Goal: Task Accomplishment & Management: Use online tool/utility

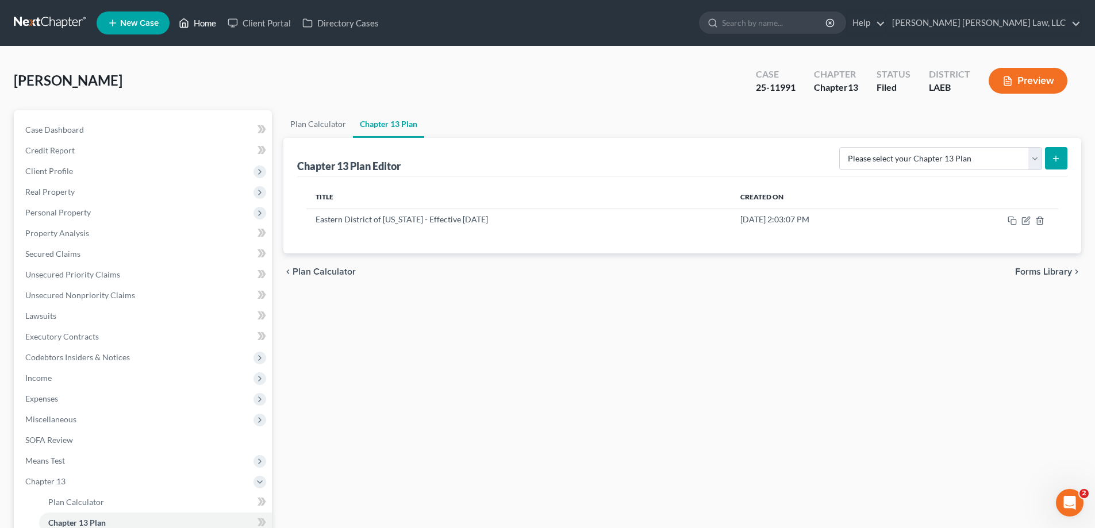
click at [189, 14] on link "Home" at bounding box center [197, 23] width 49 height 21
click at [200, 22] on link "Home" at bounding box center [197, 23] width 49 height 21
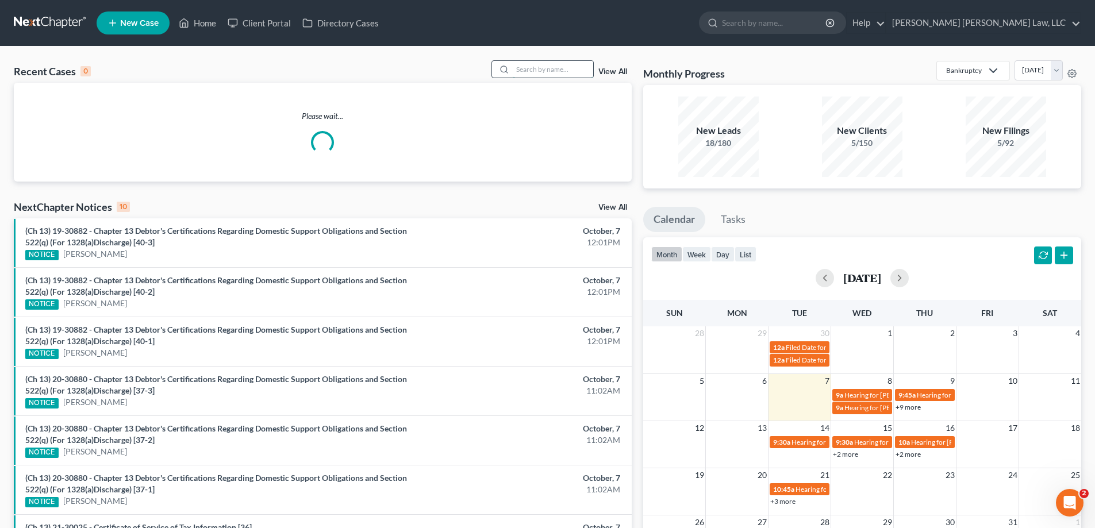
click at [525, 70] on input "search" at bounding box center [553, 69] width 81 height 17
type input "25-11654"
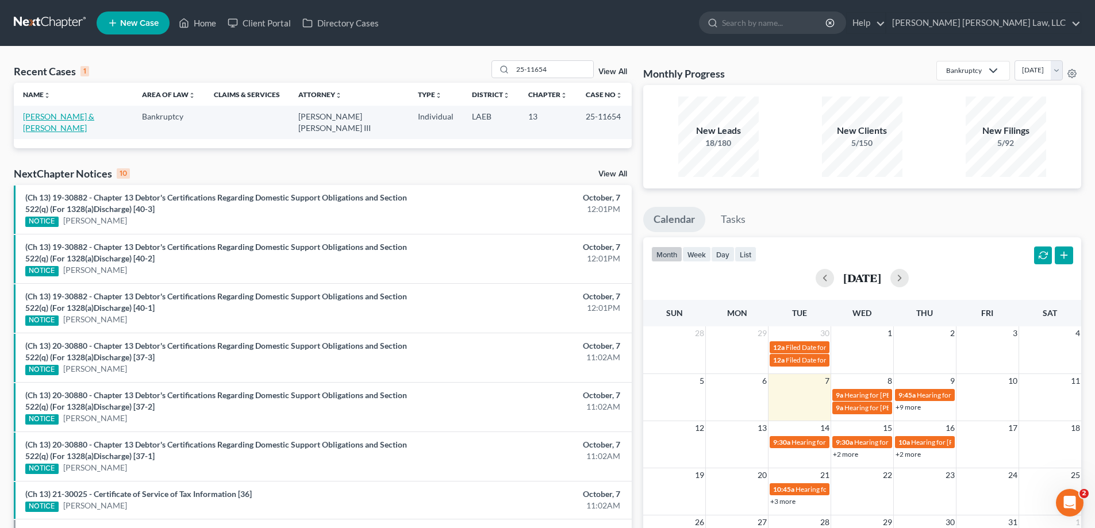
click at [83, 114] on link "[PERSON_NAME] & [PERSON_NAME]" at bounding box center [58, 122] width 71 height 21
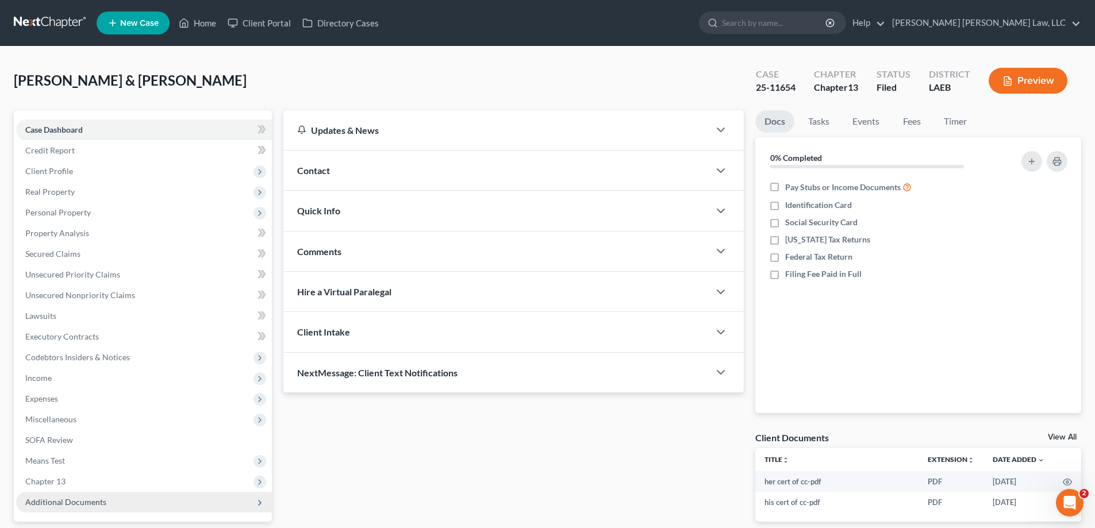
scroll to position [104, 0]
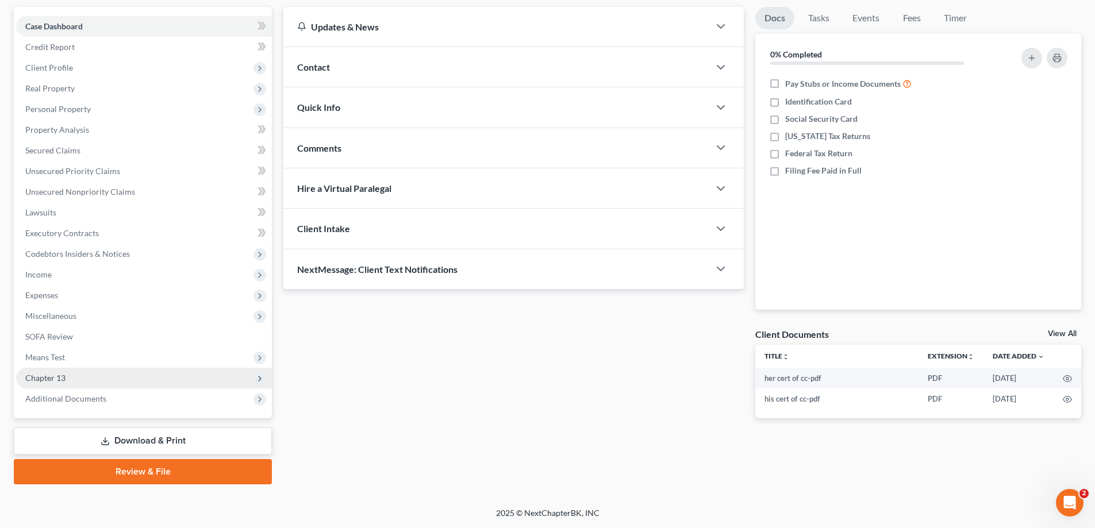
click at [62, 380] on span "Chapter 13" at bounding box center [45, 378] width 40 height 10
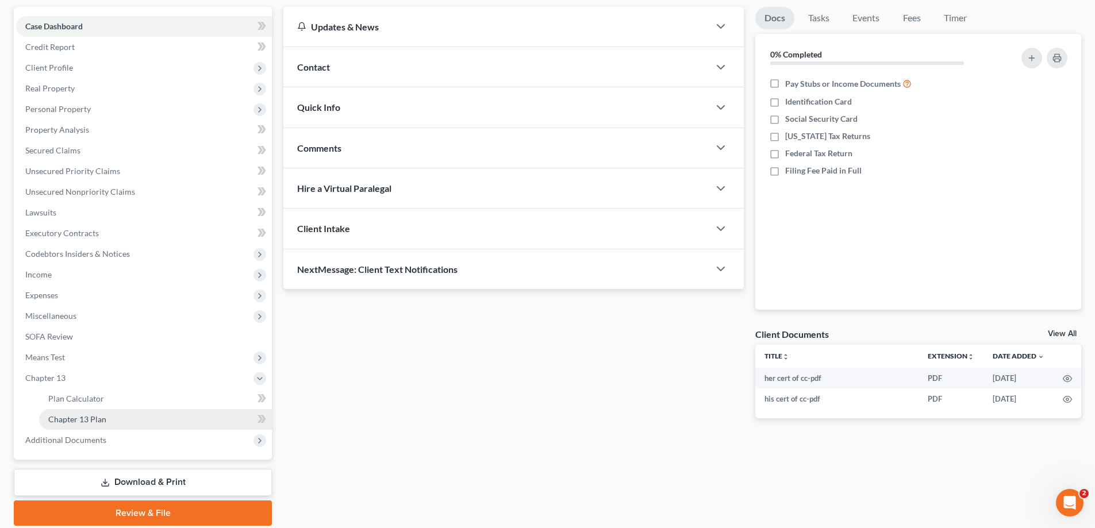
click at [81, 423] on span "Chapter 13 Plan" at bounding box center [77, 420] width 58 height 10
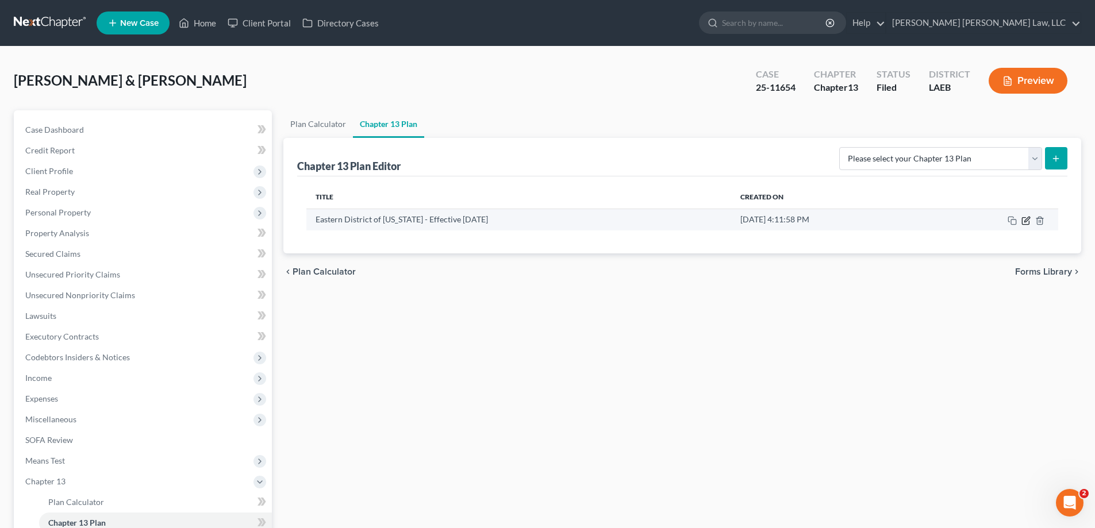
click at [1026, 223] on icon "button" at bounding box center [1026, 220] width 9 height 9
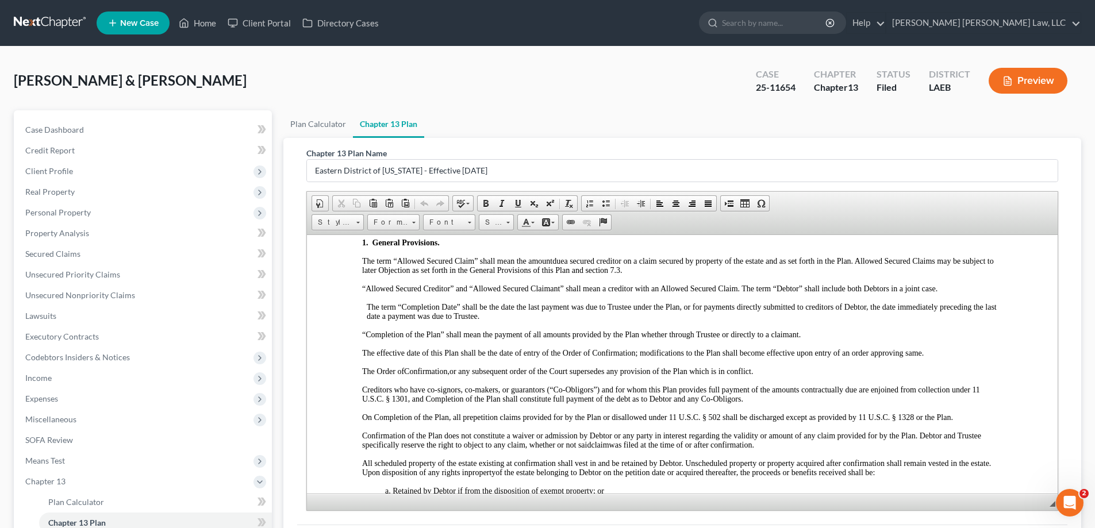
scroll to position [58, 0]
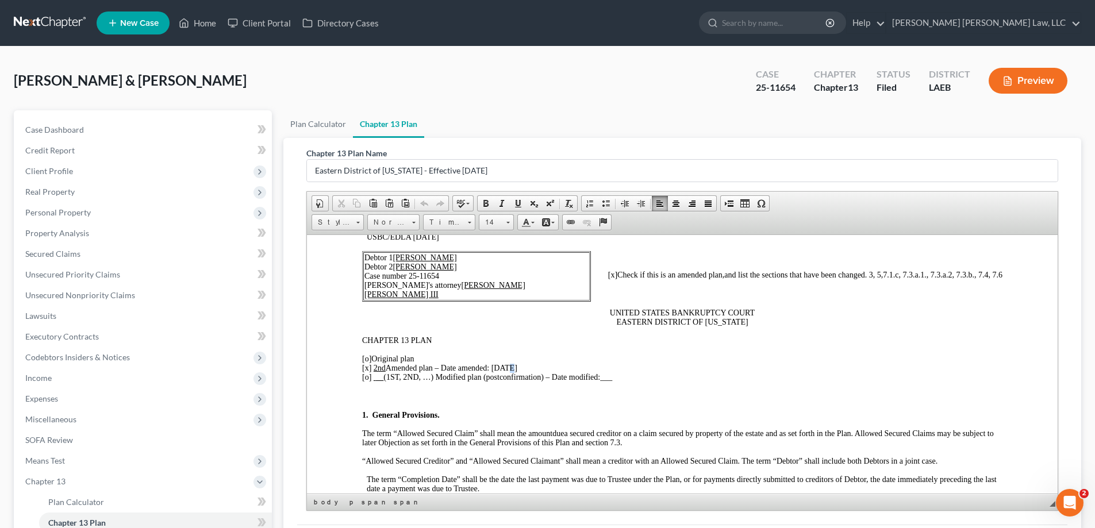
click at [507, 372] on span "[x] 2nd Amended plan – Date amended: [DATE]" at bounding box center [439, 367] width 155 height 9
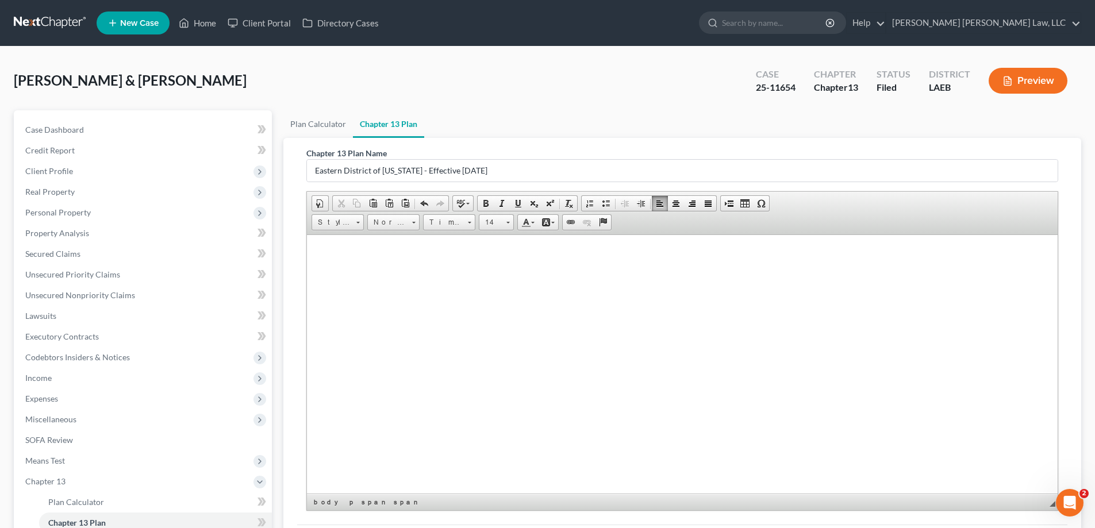
scroll to position [4083, 0]
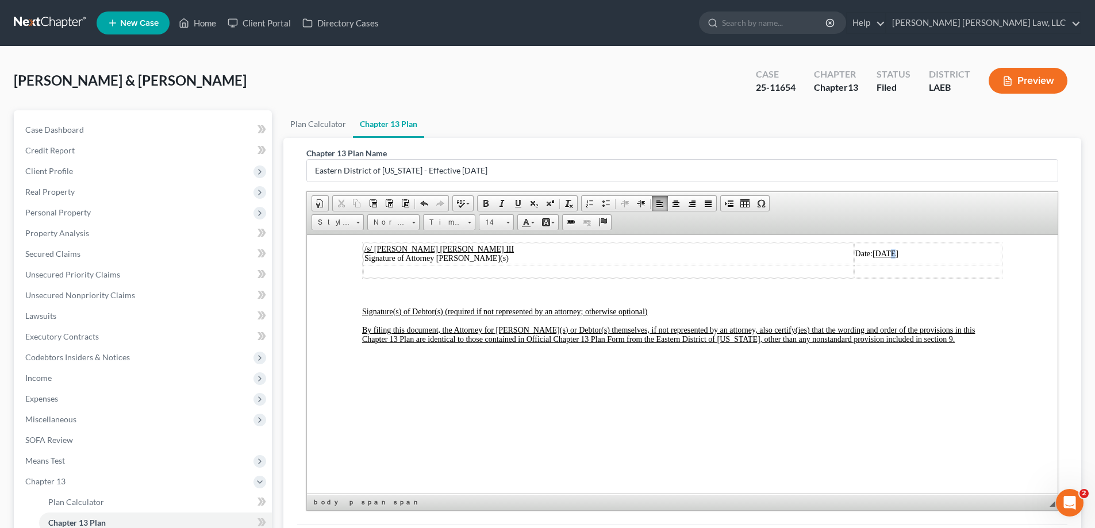
click at [873, 258] on u "[DATE]" at bounding box center [886, 253] width 26 height 9
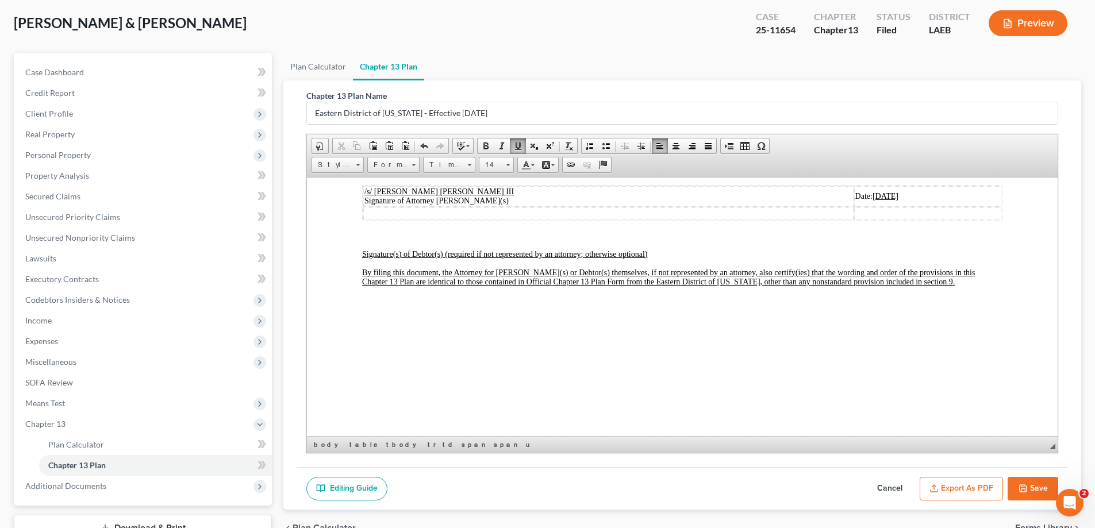
scroll to position [115, 0]
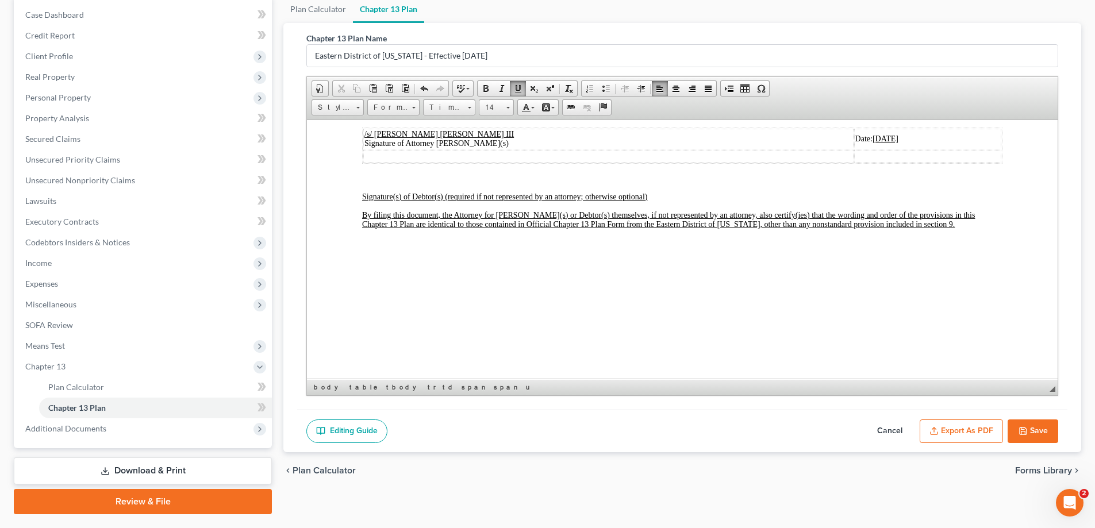
click at [1043, 429] on button "Save" at bounding box center [1033, 432] width 51 height 24
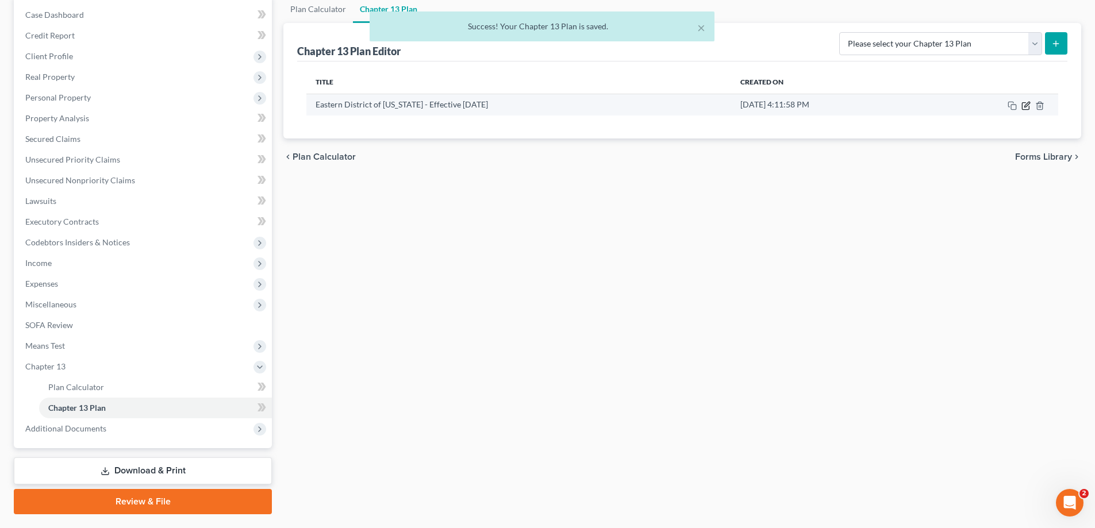
click at [1025, 103] on icon "button" at bounding box center [1025, 105] width 7 height 7
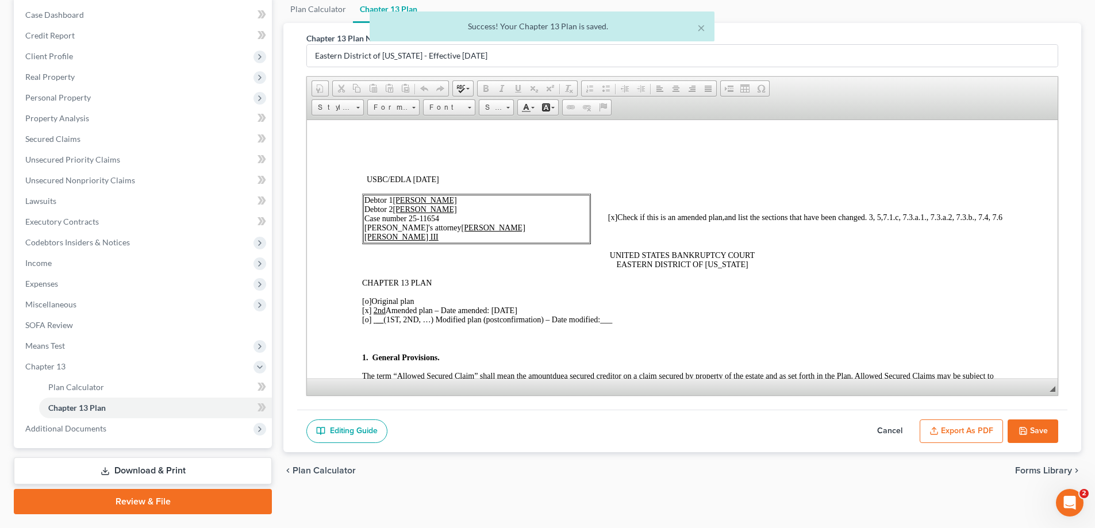
scroll to position [0, 0]
click at [964, 428] on button "Export as PDF" at bounding box center [961, 432] width 83 height 24
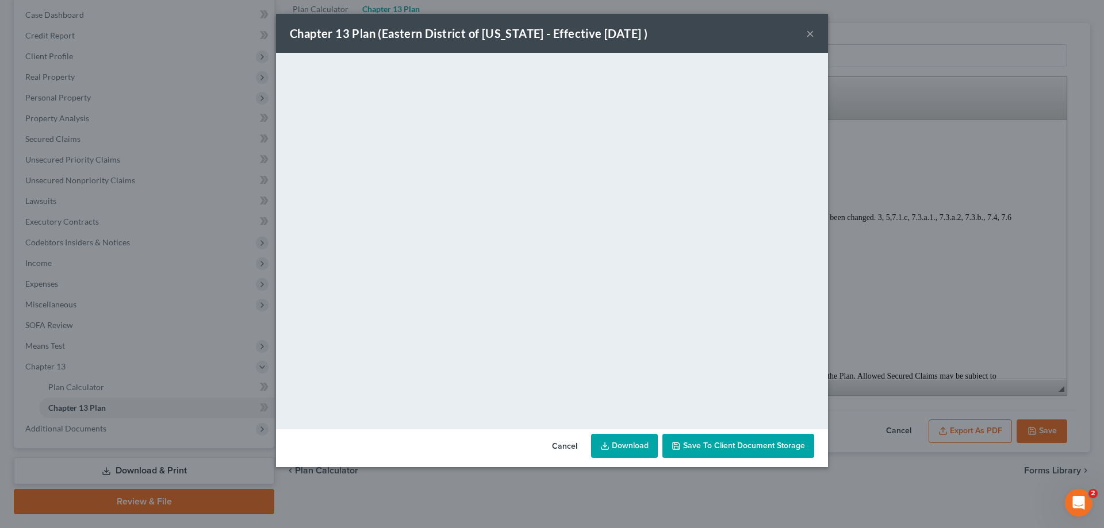
drag, startPoint x: 810, startPoint y: 32, endPoint x: 813, endPoint y: 44, distance: 12.3
click at [810, 32] on button "×" at bounding box center [810, 33] width 8 height 14
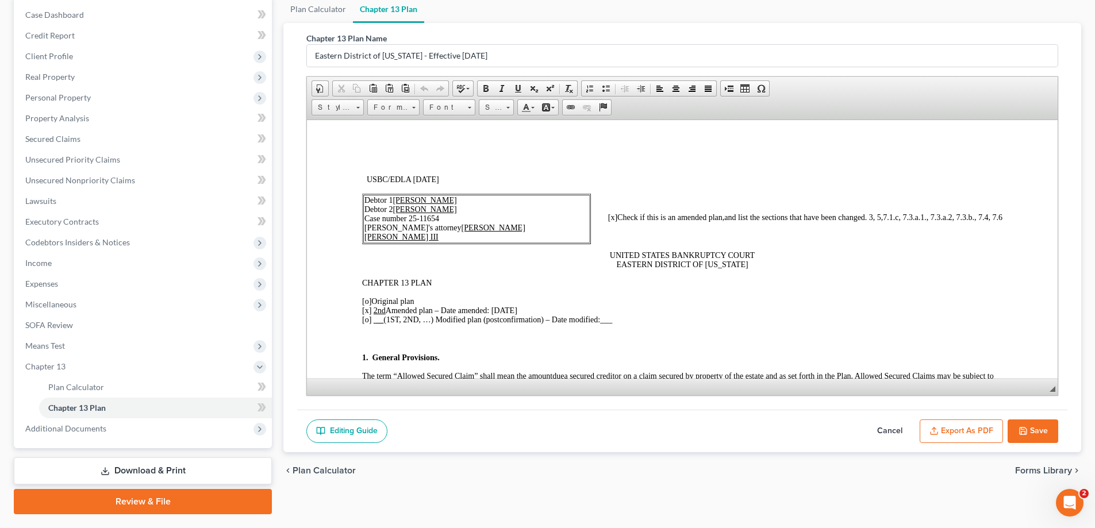
drag, startPoint x: 1029, startPoint y: 430, endPoint x: 567, endPoint y: 255, distance: 494.1
click at [1029, 430] on button "Save" at bounding box center [1033, 432] width 51 height 24
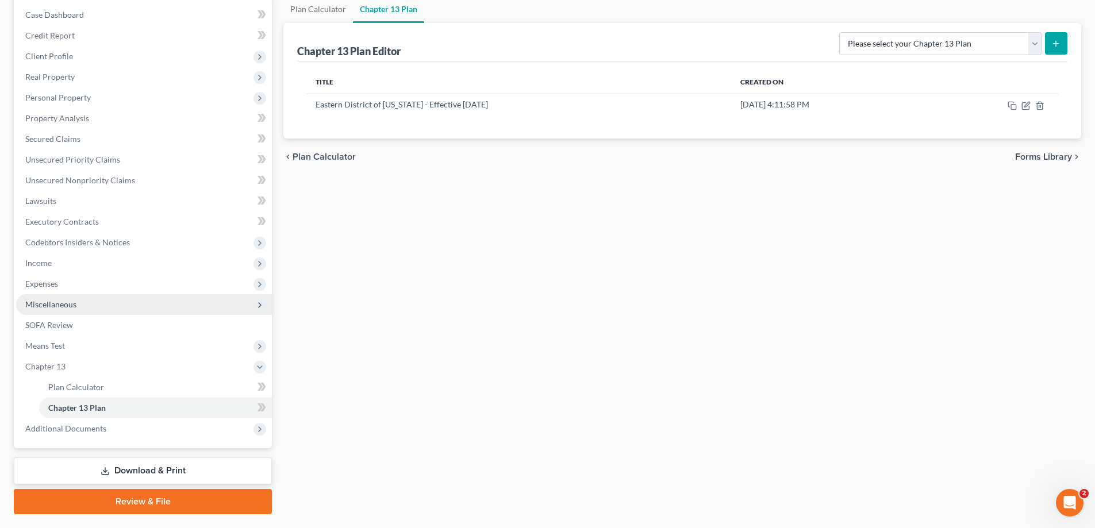
click at [54, 304] on span "Miscellaneous" at bounding box center [50, 305] width 51 height 10
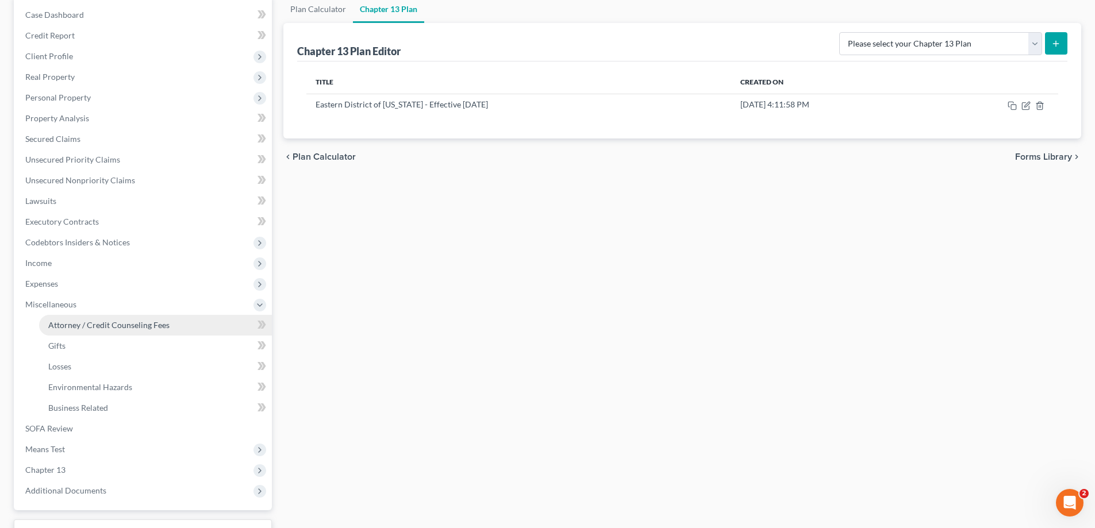
click at [156, 323] on span "Attorney / Credit Counseling Fees" at bounding box center [108, 325] width 121 height 10
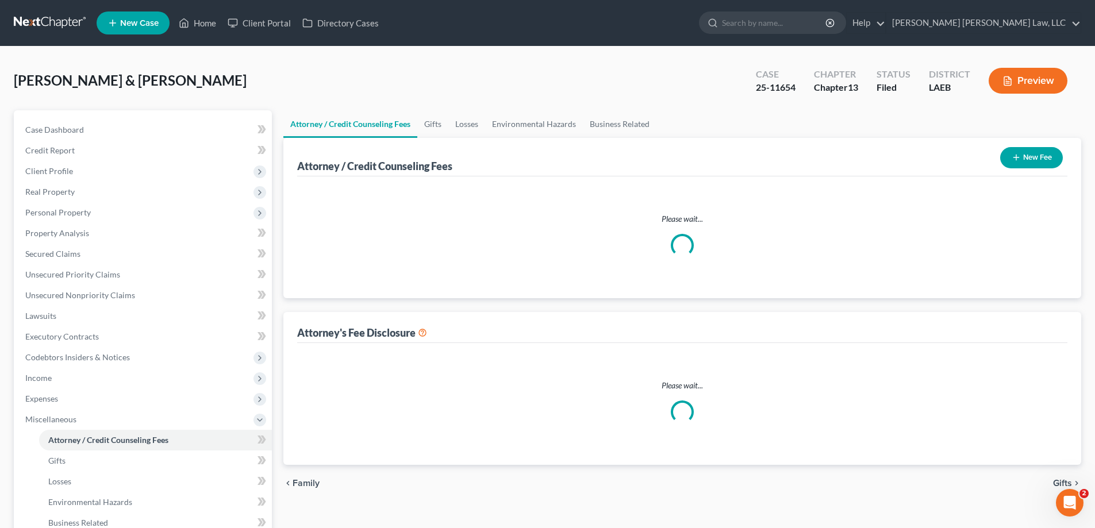
select select "0"
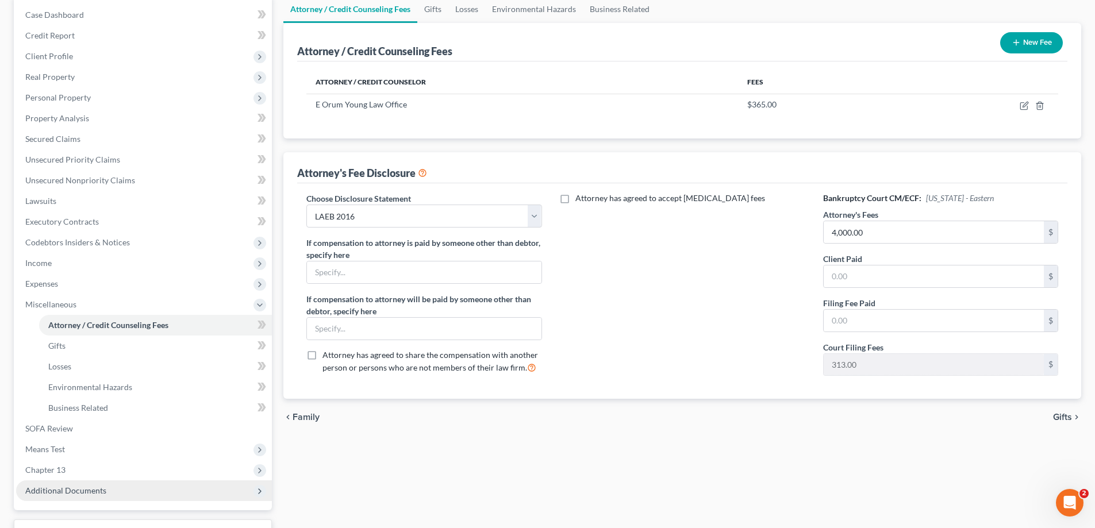
scroll to position [173, 0]
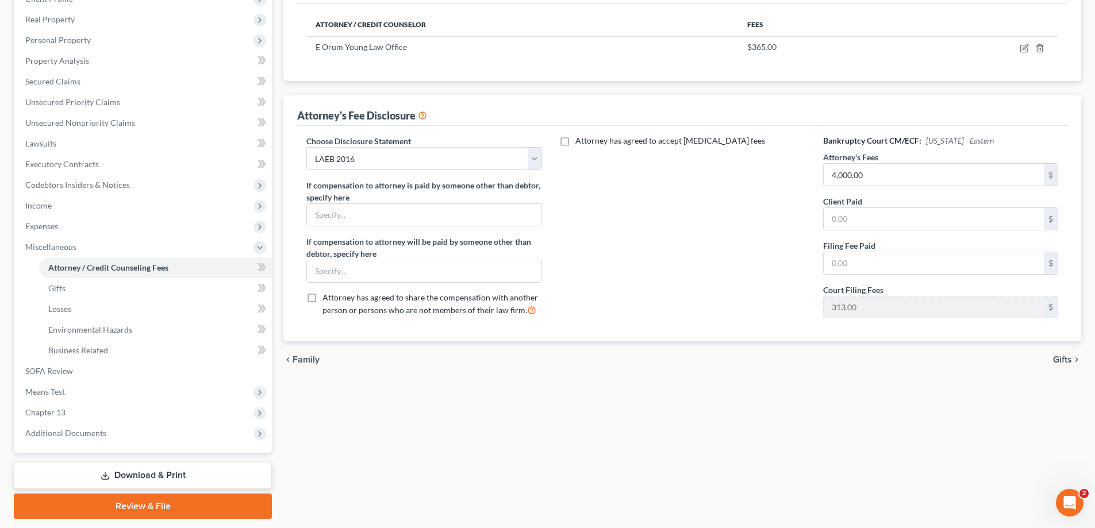
click at [136, 473] on link "Download & Print" at bounding box center [143, 475] width 258 height 27
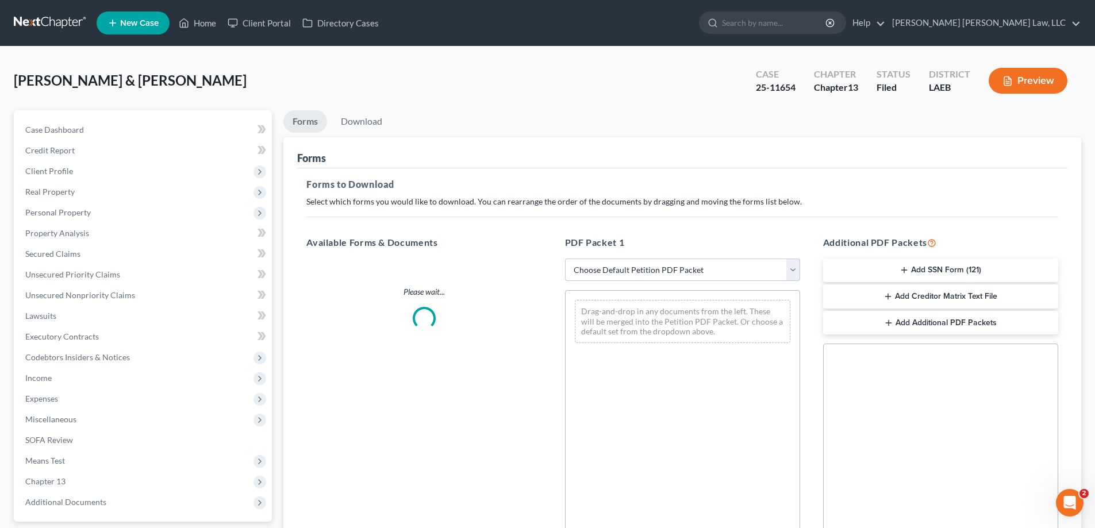
click at [671, 279] on select "Choose Default Petition PDF Packet Complete Bankruptcy Petition (all forms and …" at bounding box center [682, 270] width 235 height 23
select select "2"
click at [565, 259] on select "Choose Default Petition PDF Packet Complete Bankruptcy Petition (all forms and …" at bounding box center [682, 270] width 235 height 23
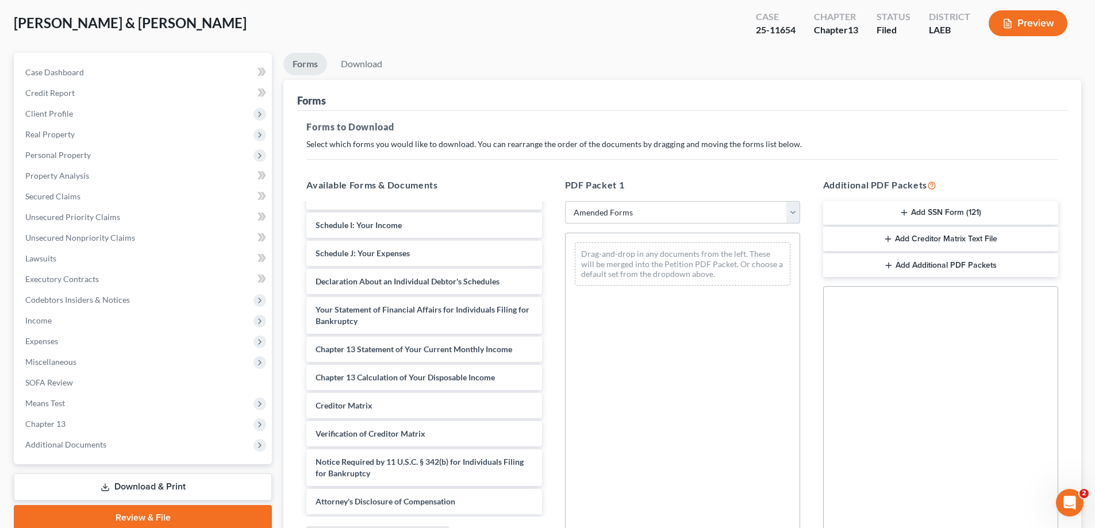
scroll to position [115, 0]
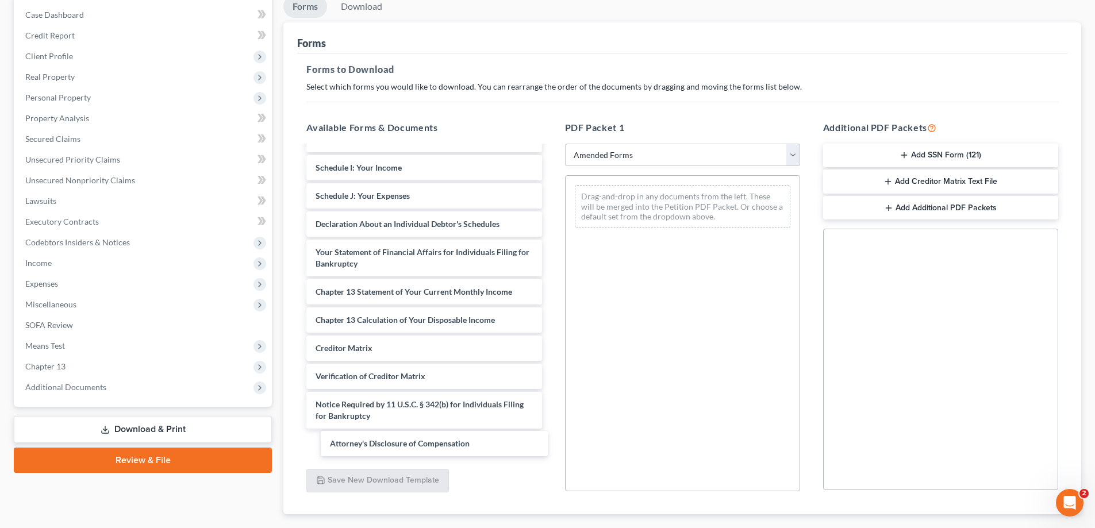
drag, startPoint x: 374, startPoint y: 453, endPoint x: 799, endPoint y: 295, distance: 452.7
click at [551, 388] on div "Attorney's Disclosure of Compensation her cert of cc-pdf his cert of cc-pdf Vol…" at bounding box center [424, 159] width 254 height 595
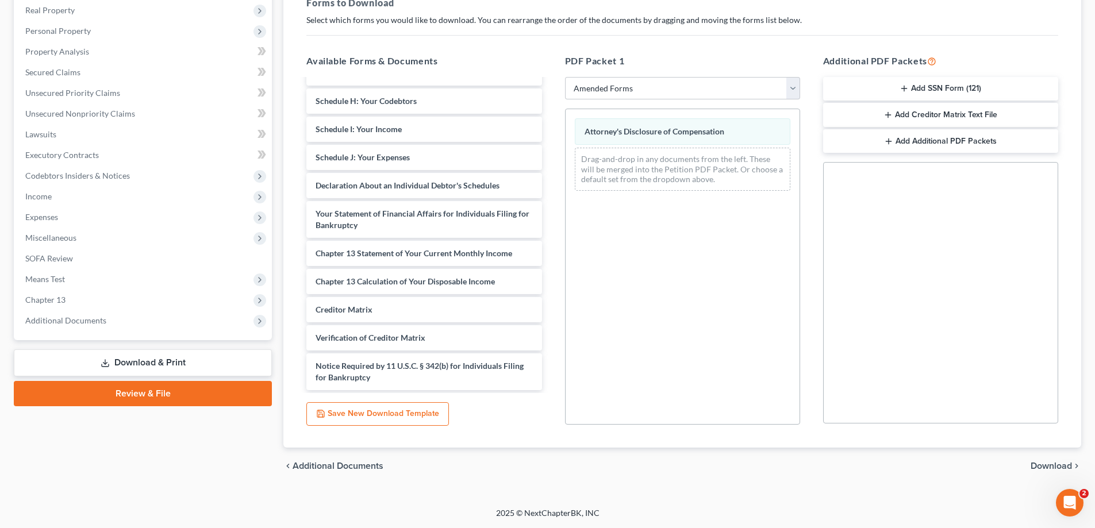
click at [1055, 466] on span "Download" at bounding box center [1051, 466] width 41 height 9
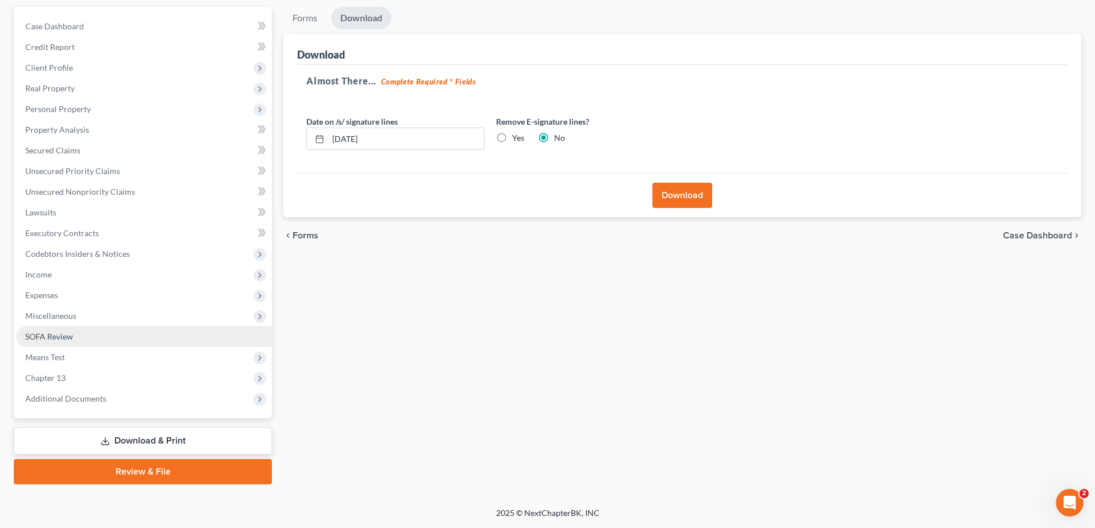
scroll to position [104, 0]
click at [684, 209] on div "Download" at bounding box center [682, 195] width 771 height 44
click at [676, 197] on button "Download" at bounding box center [683, 195] width 60 height 25
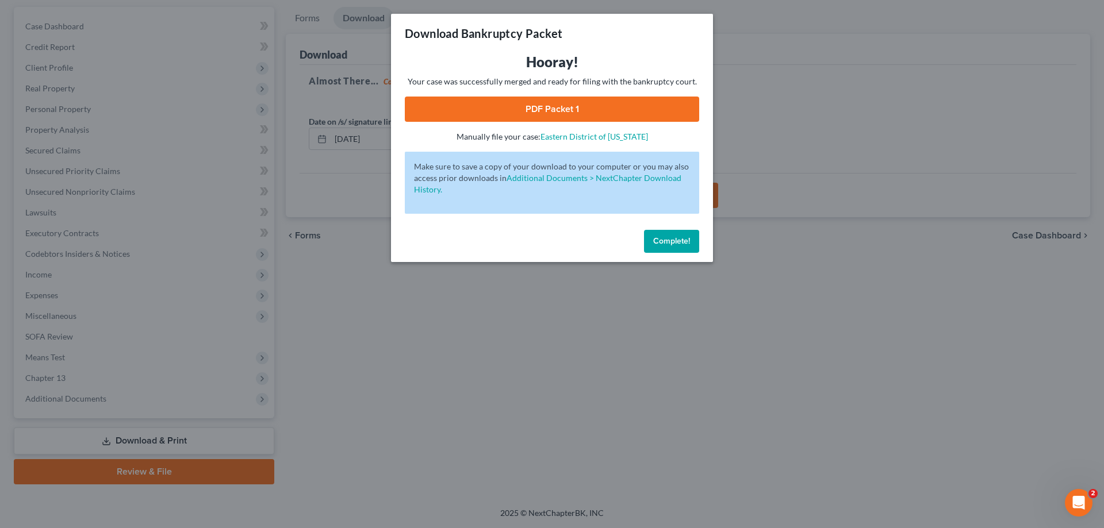
click at [579, 102] on link "PDF Packet 1" at bounding box center [552, 109] width 294 height 25
click at [694, 247] on button "Complete!" at bounding box center [671, 241] width 55 height 23
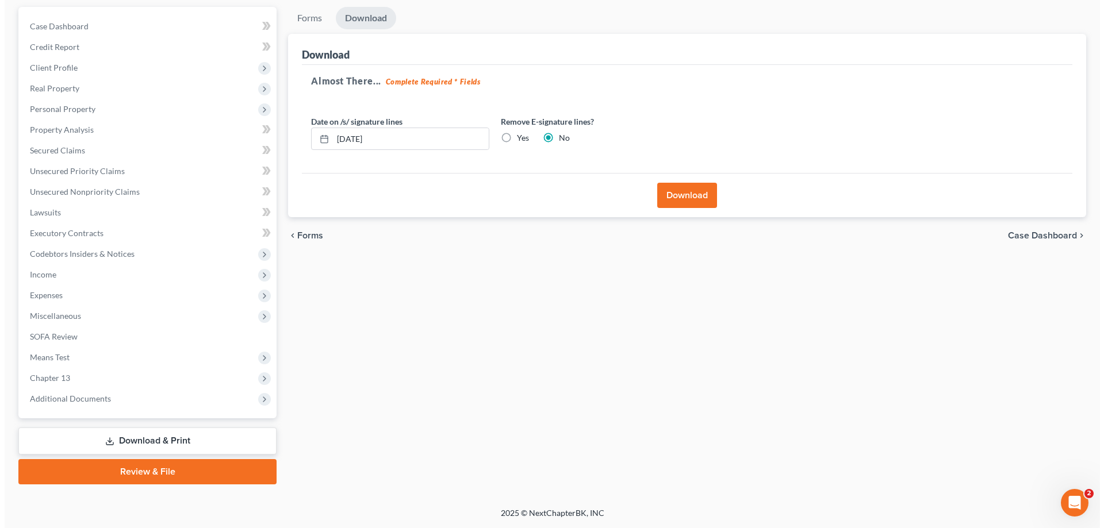
scroll to position [0, 0]
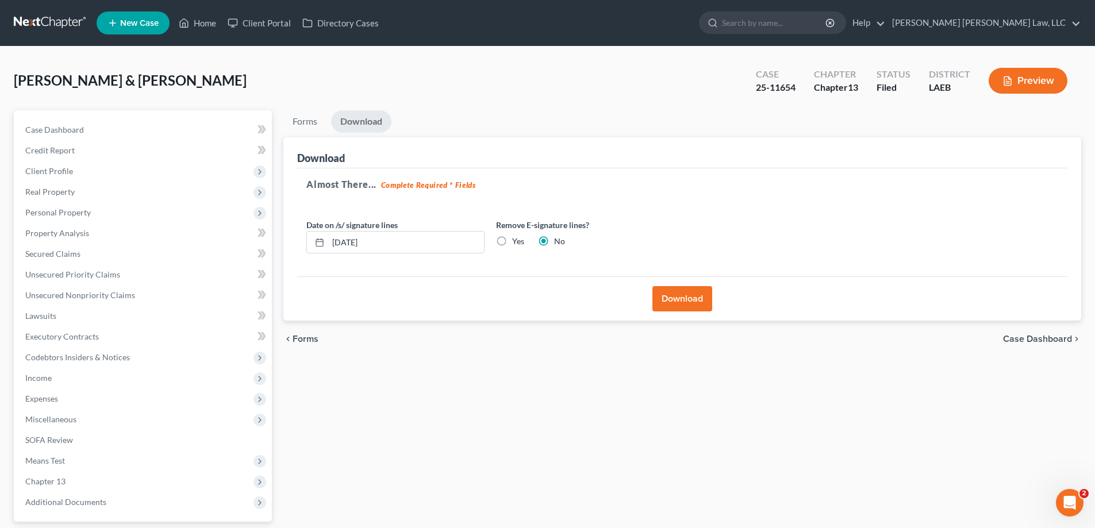
click at [1012, 80] on icon "button" at bounding box center [1008, 81] width 10 height 10
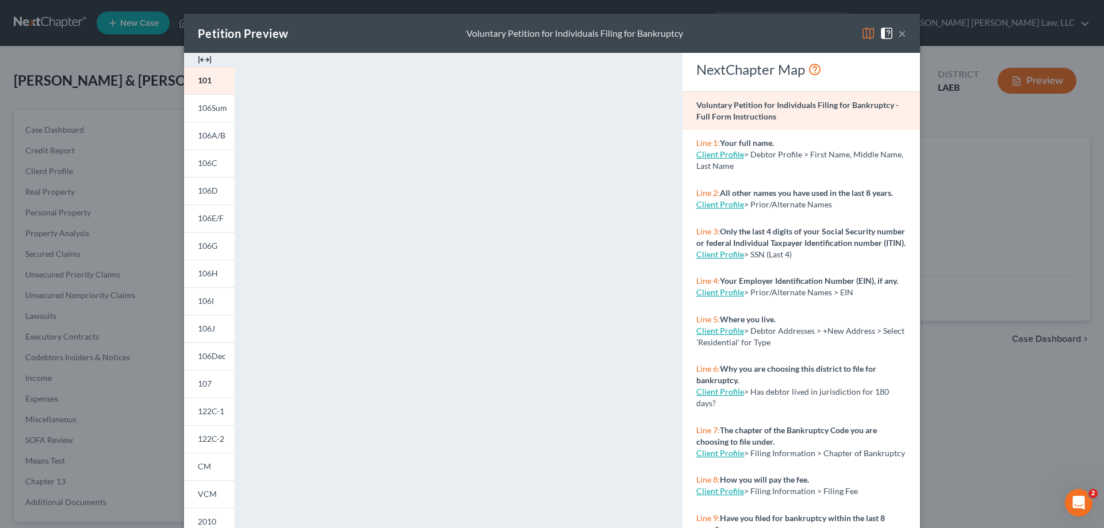
click at [219, 300] on link "106I" at bounding box center [209, 302] width 51 height 28
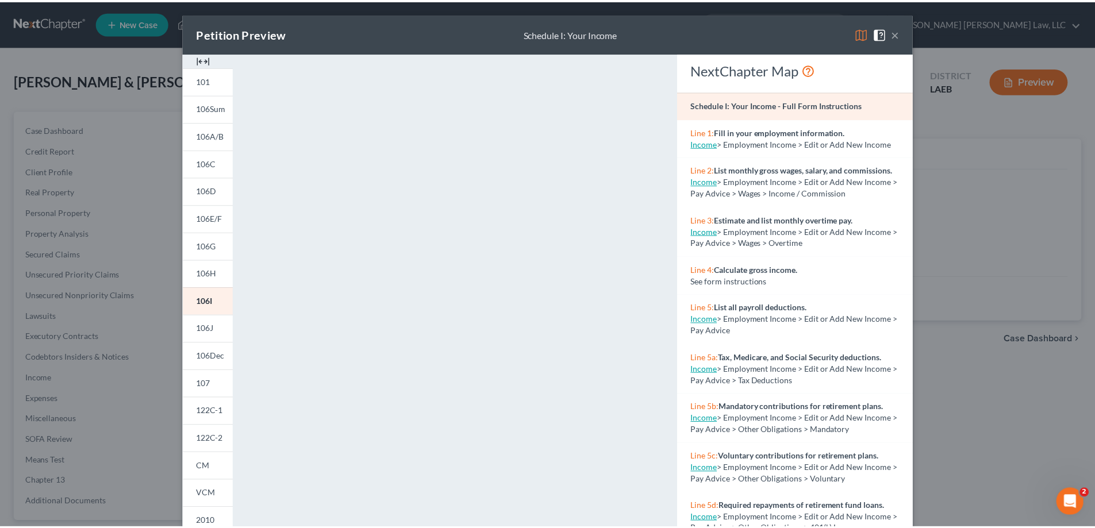
scroll to position [120, 0]
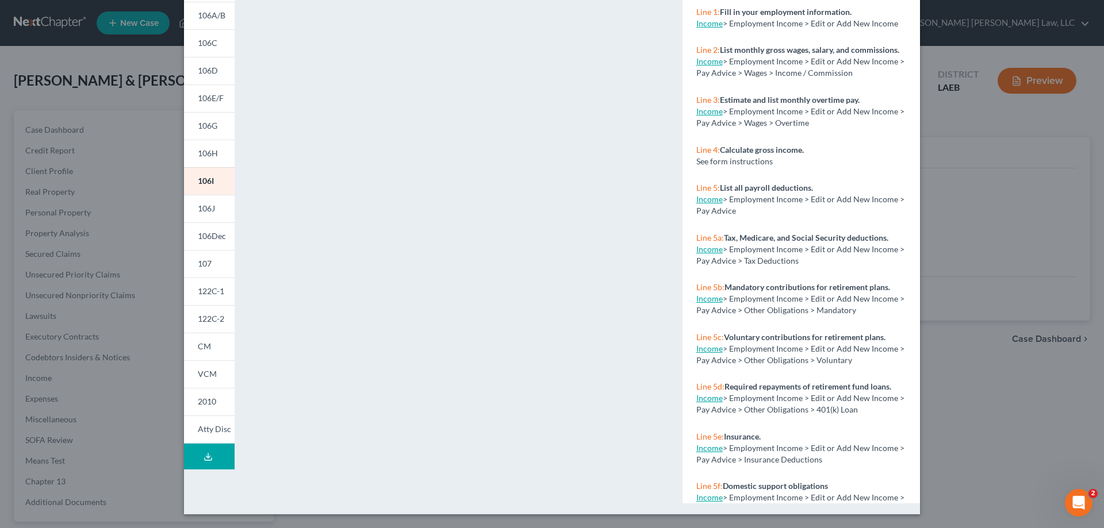
click at [1030, 262] on div "Petition Preview Schedule I: Your Income × 101 106Sum 106A/B 106C 106D 106E/F 1…" at bounding box center [552, 264] width 1104 height 528
